Goal: Information Seeking & Learning: Check status

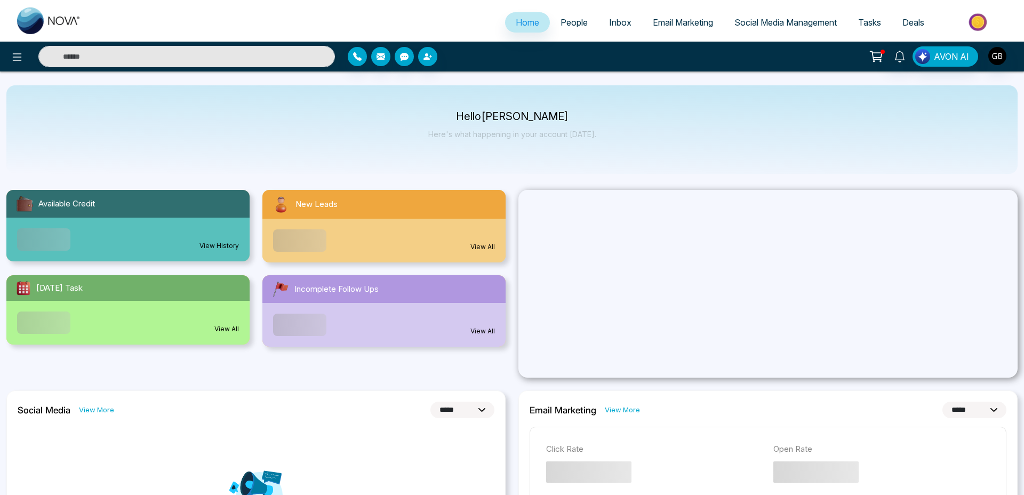
select select "*"
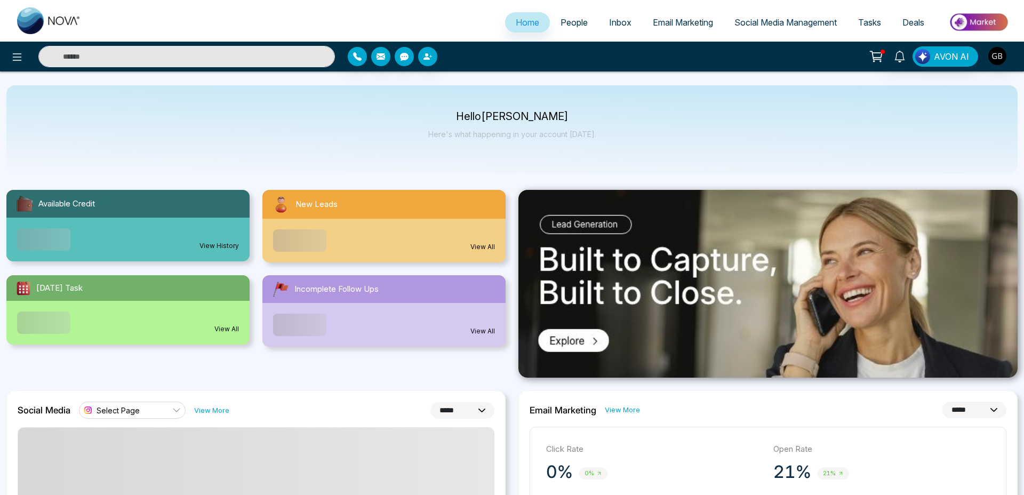
click at [655, 15] on link "Email Marketing" at bounding box center [683, 22] width 82 height 20
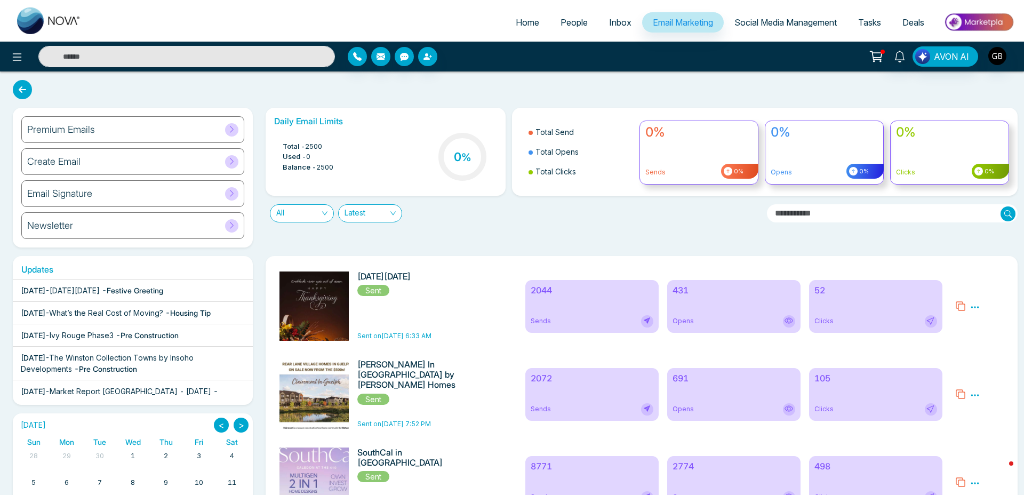
click at [976, 306] on icon at bounding box center [975, 307] width 10 height 10
click at [975, 307] on icon at bounding box center [975, 307] width 10 height 10
click at [985, 331] on li "Preview" at bounding box center [993, 324] width 31 height 15
click at [973, 304] on icon at bounding box center [975, 307] width 10 height 10
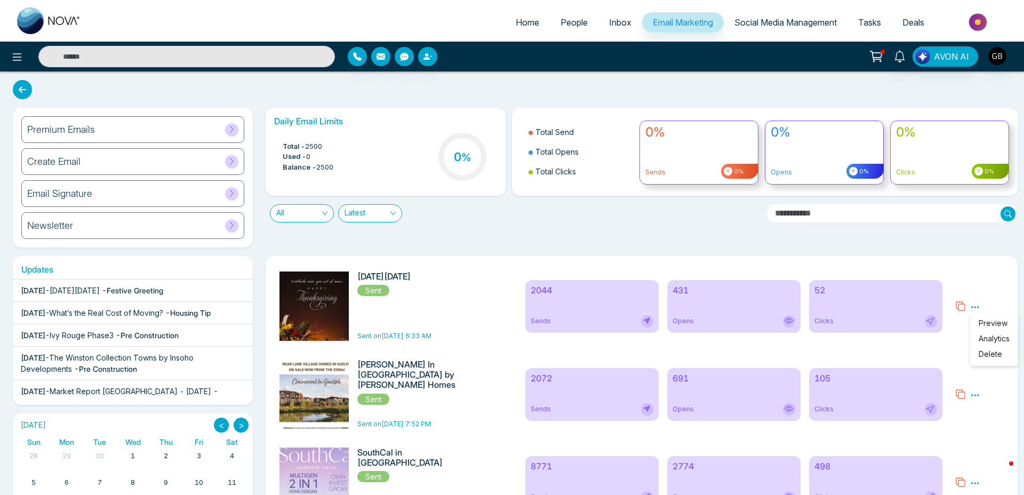
click at [985, 341] on link "Analytics" at bounding box center [993, 338] width 31 height 9
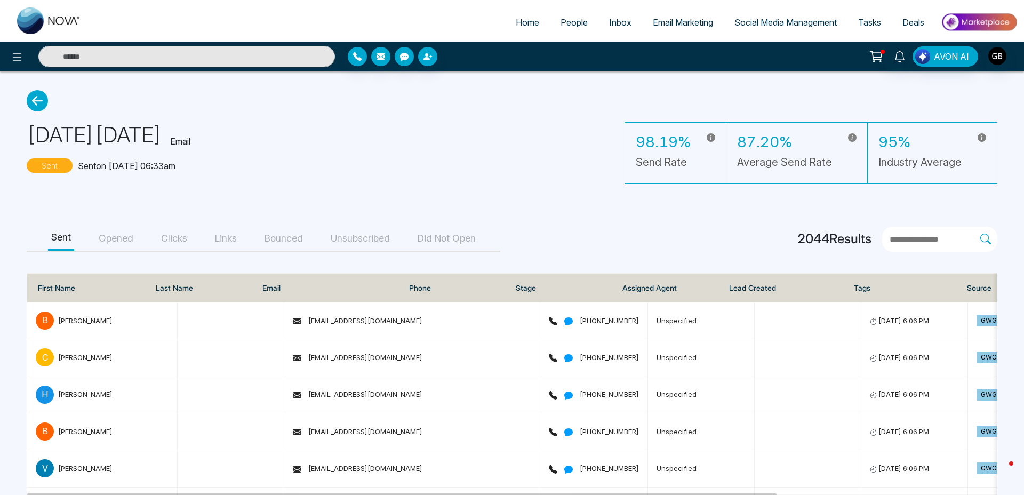
click at [267, 238] on button "Bounced" at bounding box center [283, 239] width 45 height 24
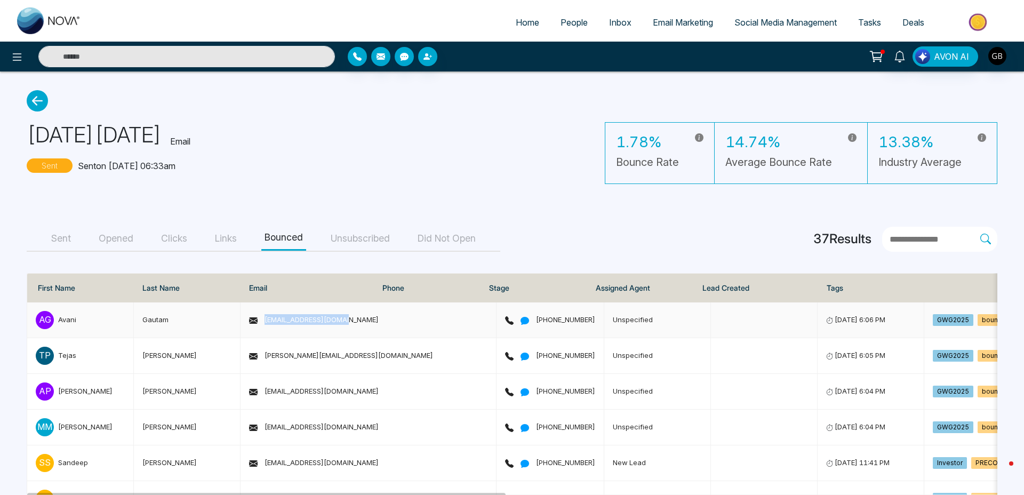
drag, startPoint x: 351, startPoint y: 319, endPoint x: 266, endPoint y: 320, distance: 85.3
click at [266, 320] on td "[EMAIL_ADDRESS][DOMAIN_NAME]" at bounding box center [368, 320] width 256 height 36
copy span "[EMAIL_ADDRESS][DOMAIN_NAME]"
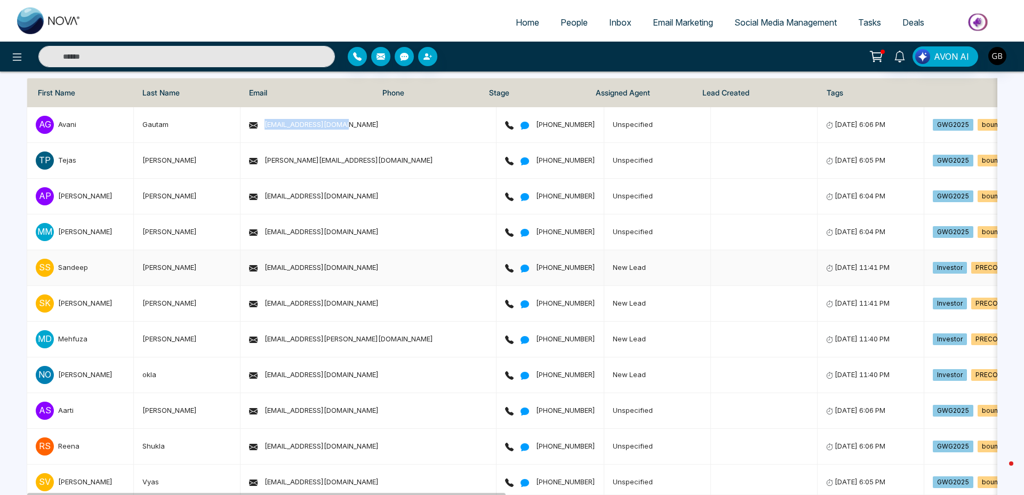
scroll to position [574, 0]
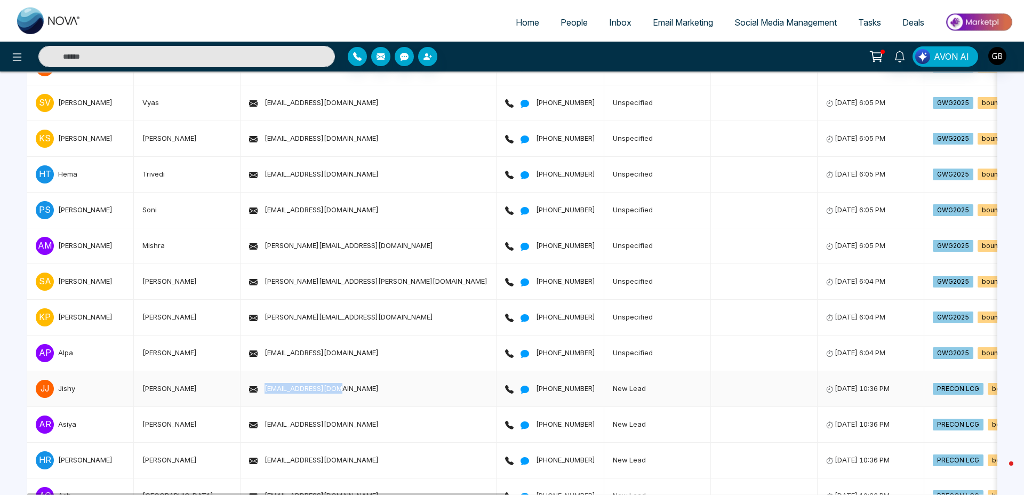
drag, startPoint x: 346, startPoint y: 388, endPoint x: 264, endPoint y: 388, distance: 82.1
click at [264, 388] on td "[EMAIL_ADDRESS][DOMAIN_NAME]" at bounding box center [368, 389] width 256 height 36
copy span "[EMAIL_ADDRESS][DOMAIN_NAME]"
click at [994, 64] on img "button" at bounding box center [997, 56] width 18 height 18
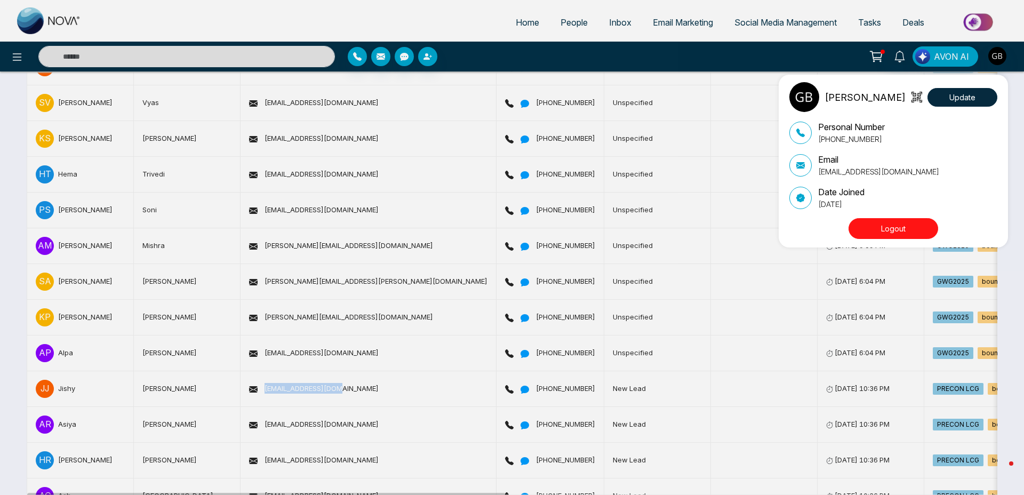
click at [885, 226] on button "Logout" at bounding box center [893, 228] width 90 height 21
